Goal: Share content: Share content

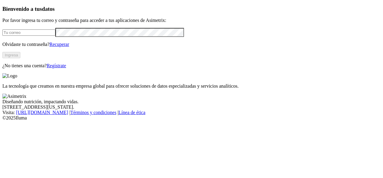
type input "[EMAIL_ADDRESS][DOMAIN_NAME]"
click at [20, 58] on button "Ingresa" at bounding box center [11, 55] width 18 height 6
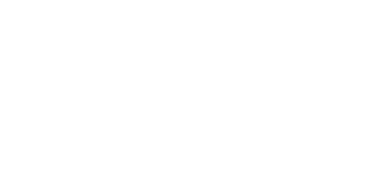
type input "cyf"
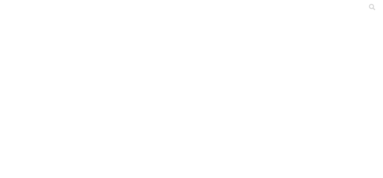
drag, startPoint x: 89, startPoint y: 94, endPoint x: 62, endPoint y: 86, distance: 28.2
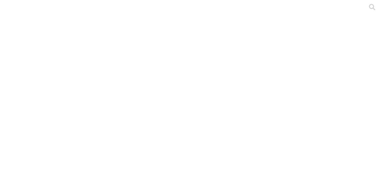
copy link "S4- Julian Parra - Bucaramanga - Villa Porkinos - 2025 Junio.xlsx"
type input "mario"
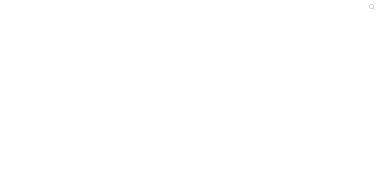
type input "a"
type input "cyf"
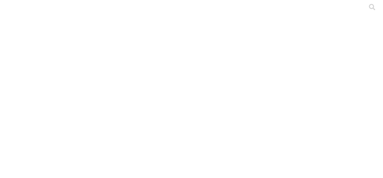
type input "mario"
